Goal: Information Seeking & Learning: Learn about a topic

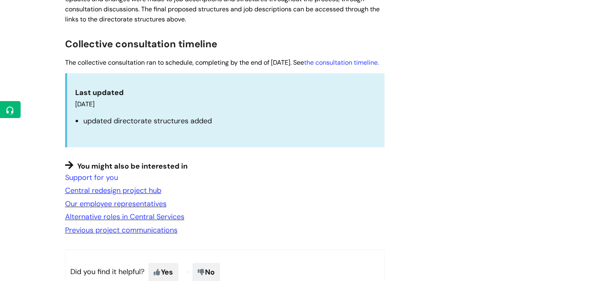
scroll to position [728, 0]
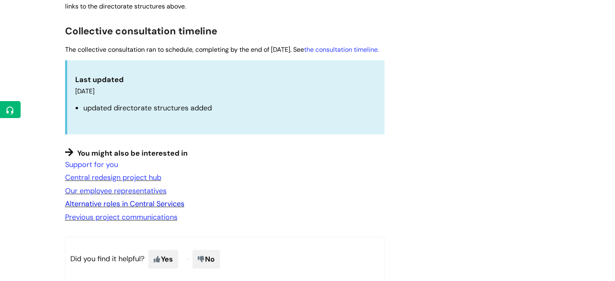
click at [156, 209] on link "Alternative roles in Central Services" at bounding box center [124, 204] width 119 height 10
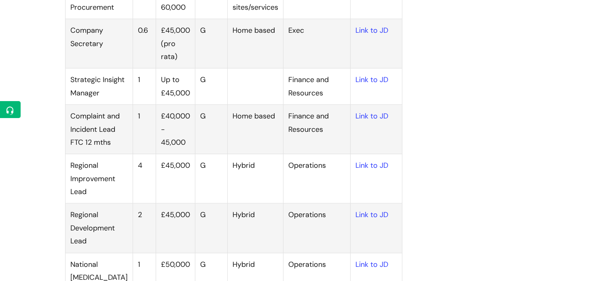
scroll to position [647, 0]
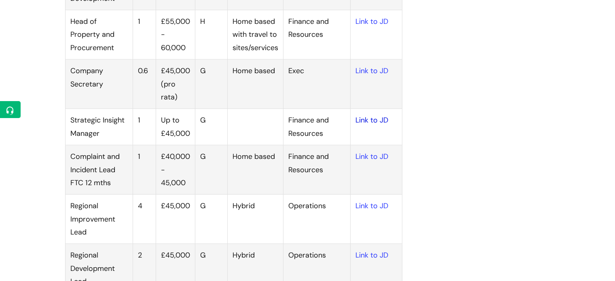
click at [366, 125] on link "Link to JD" at bounding box center [372, 120] width 33 height 10
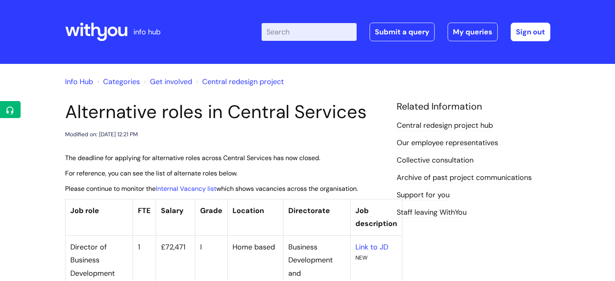
scroll to position [640, 0]
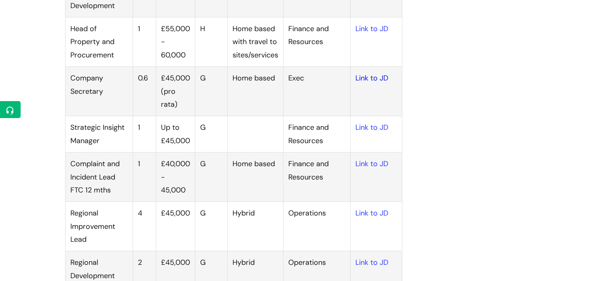
click at [359, 83] on link "Link to JD" at bounding box center [372, 78] width 33 height 10
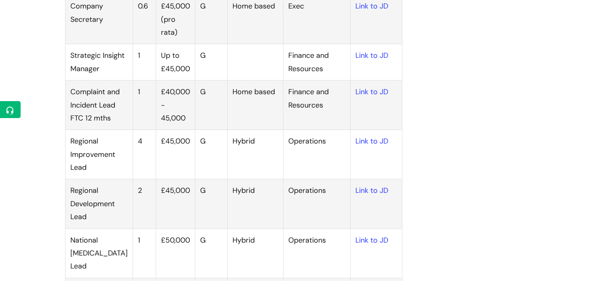
scroll to position [714, 0]
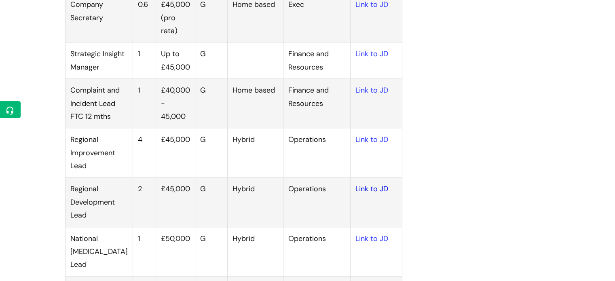
click at [359, 194] on link "Link to JD" at bounding box center [372, 189] width 33 height 10
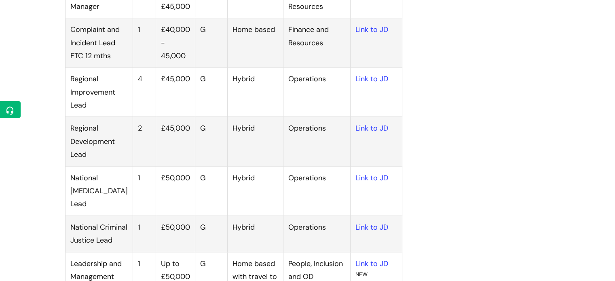
scroll to position [795, 0]
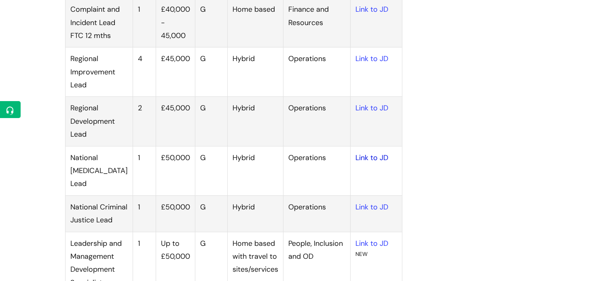
click at [367, 163] on link "Link to JD" at bounding box center [372, 158] width 33 height 10
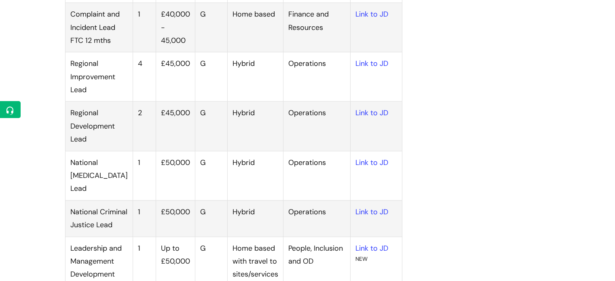
scroll to position [868, 0]
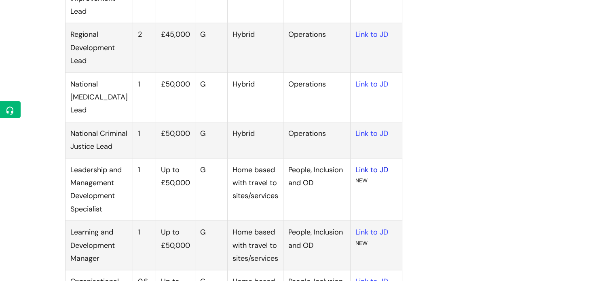
click at [359, 175] on link "Link to JD" at bounding box center [372, 170] width 33 height 10
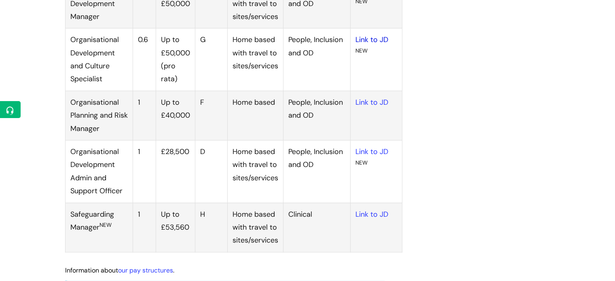
scroll to position [1185, 0]
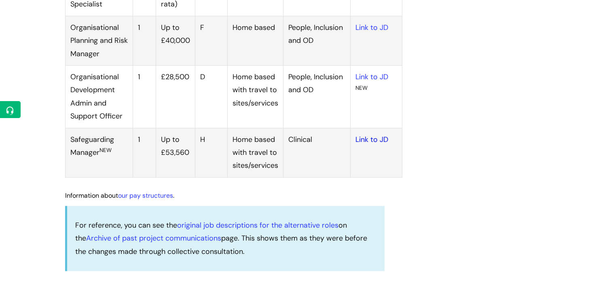
click at [358, 144] on link "Link to JD" at bounding box center [372, 140] width 33 height 10
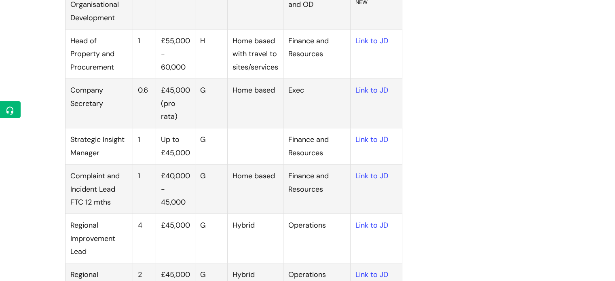
scroll to position [628, 0]
click at [367, 46] on link "Link to JD" at bounding box center [372, 41] width 33 height 10
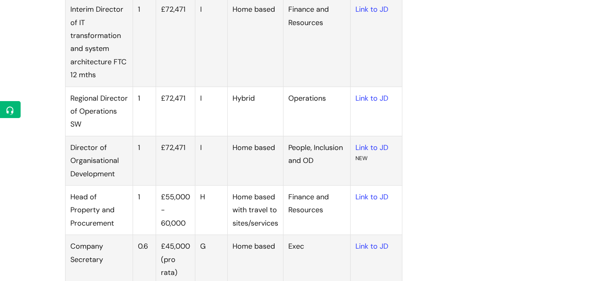
scroll to position [418, 0]
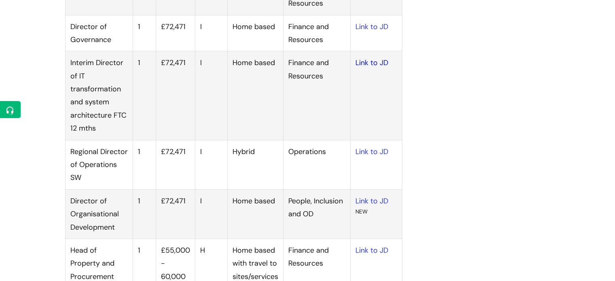
click at [369, 61] on link "Link to JD" at bounding box center [372, 63] width 33 height 10
